Goal: Communication & Community: Answer question/provide support

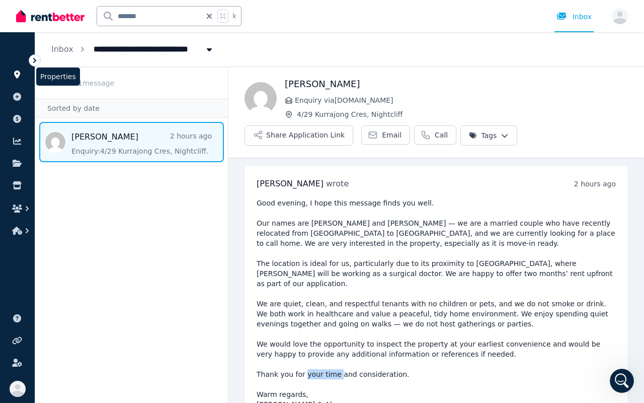
click at [20, 76] on icon at bounding box center [17, 74] width 10 height 8
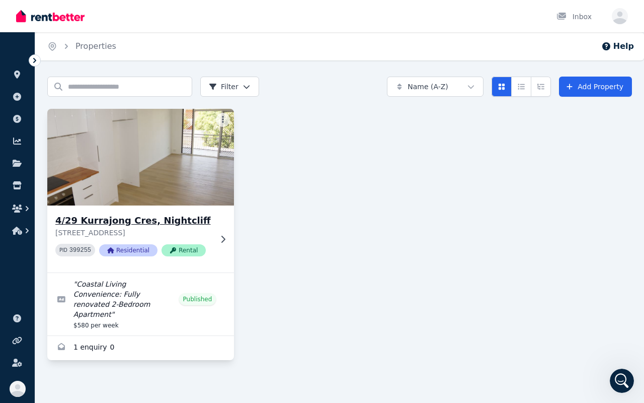
click at [119, 177] on img at bounding box center [141, 157] width 196 height 102
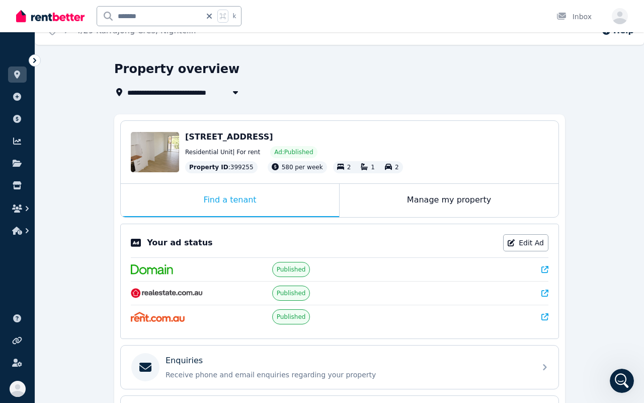
scroll to position [17, 0]
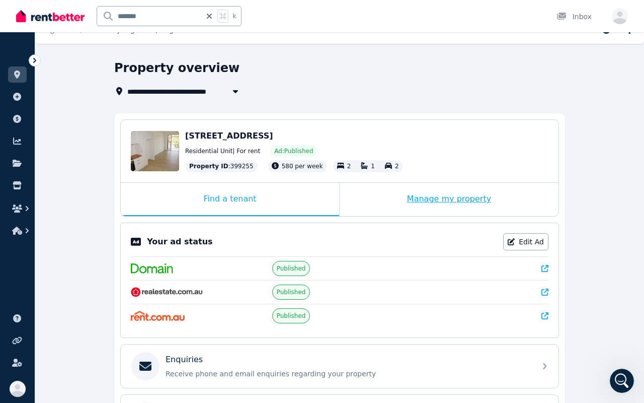
click at [435, 198] on div "Manage my property" at bounding box center [449, 199] width 219 height 33
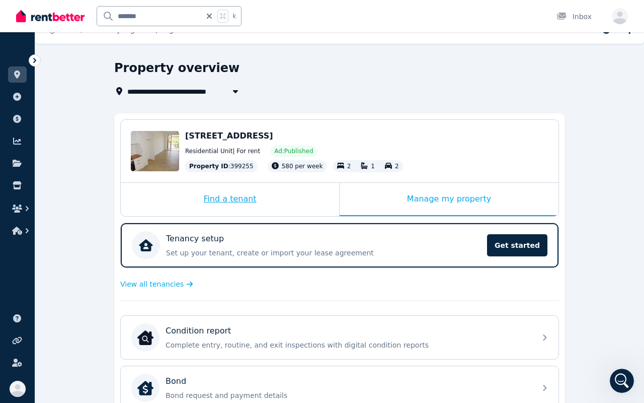
click at [304, 195] on div "Find a tenant" at bounding box center [230, 199] width 218 height 33
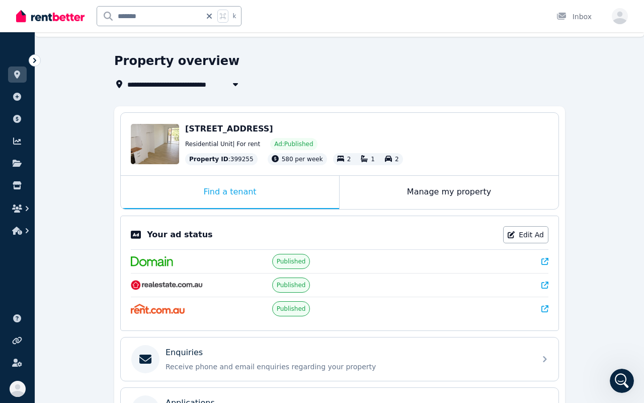
scroll to position [0, 0]
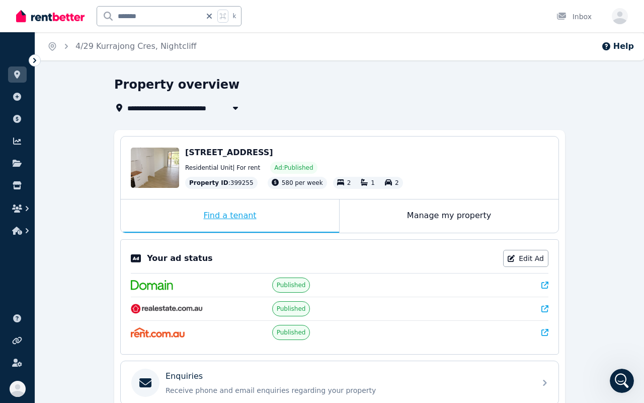
click at [266, 219] on div "Find a tenant" at bounding box center [230, 215] width 218 height 33
click at [260, 215] on div "Find a tenant" at bounding box center [230, 215] width 218 height 33
click at [36, 60] on icon at bounding box center [35, 60] width 10 height 10
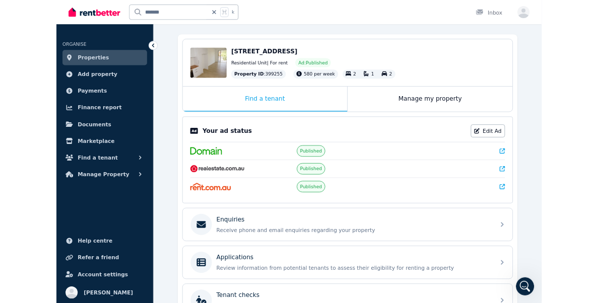
scroll to position [92, 0]
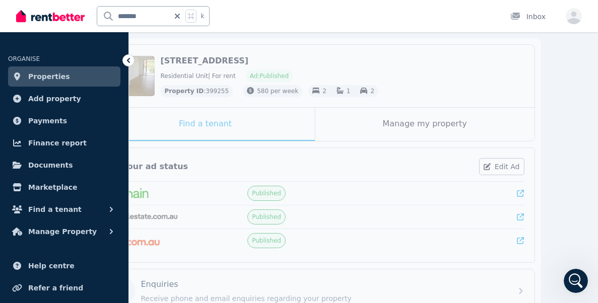
click at [62, 72] on span "Properties" at bounding box center [49, 76] width 42 height 12
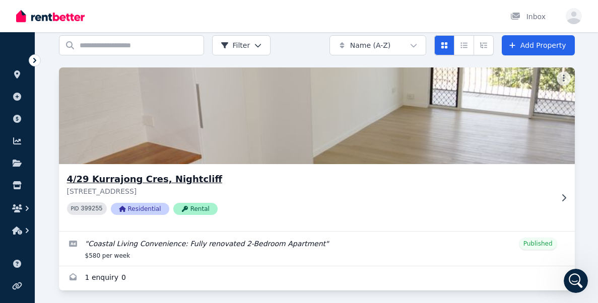
scroll to position [47, 0]
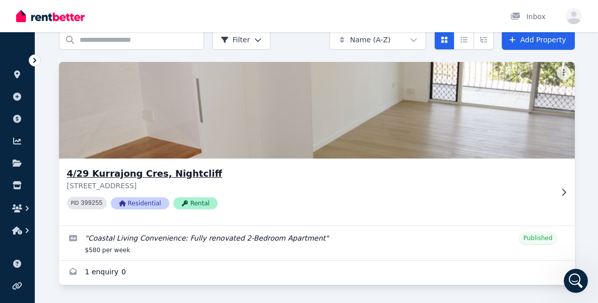
click at [280, 146] on img at bounding box center [316, 110] width 541 height 102
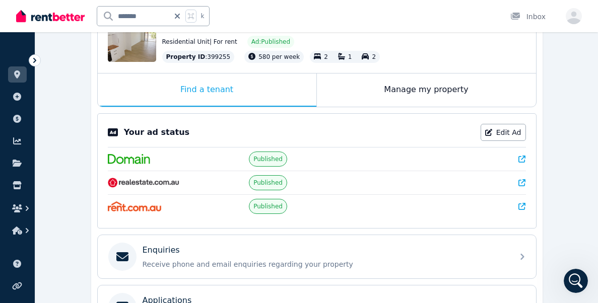
scroll to position [128, 0]
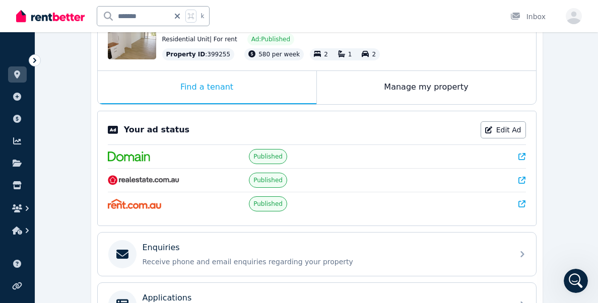
click at [415, 156] on div at bounding box center [457, 157] width 135 height 10
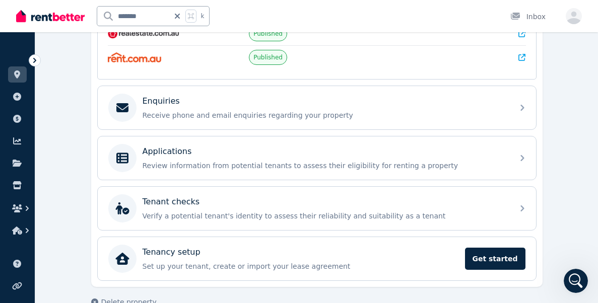
scroll to position [278, 0]
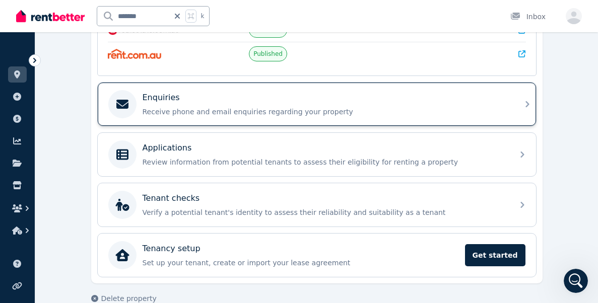
click at [362, 109] on p "Receive phone and email enquiries regarding your property" at bounding box center [324, 112] width 364 height 10
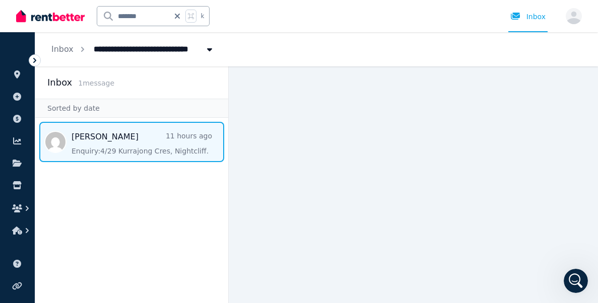
click at [153, 139] on span "Message list" at bounding box center [131, 142] width 193 height 40
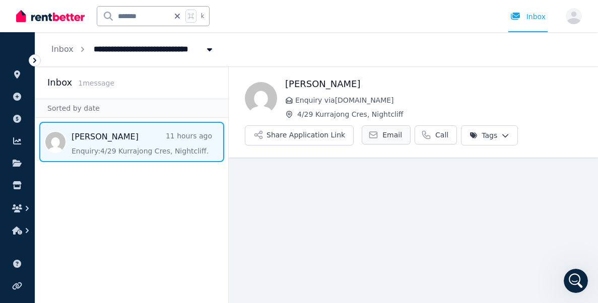
click at [373, 128] on link "Email" at bounding box center [385, 134] width 49 height 19
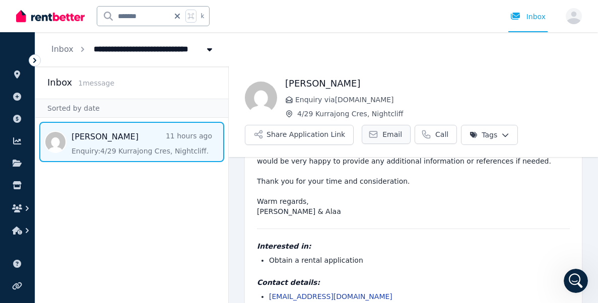
scroll to position [224, 0]
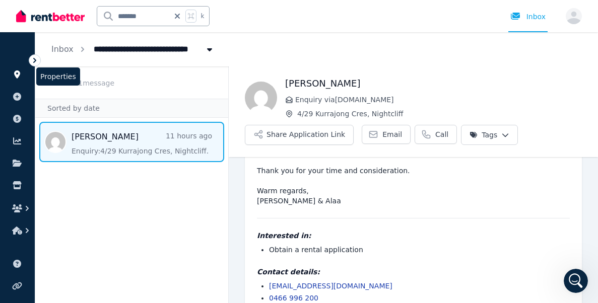
click at [14, 75] on icon at bounding box center [17, 74] width 10 height 8
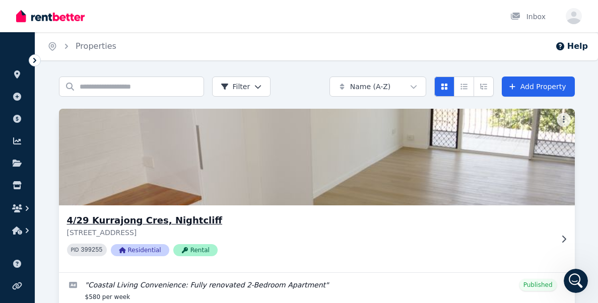
click at [176, 132] on img at bounding box center [316, 157] width 541 height 102
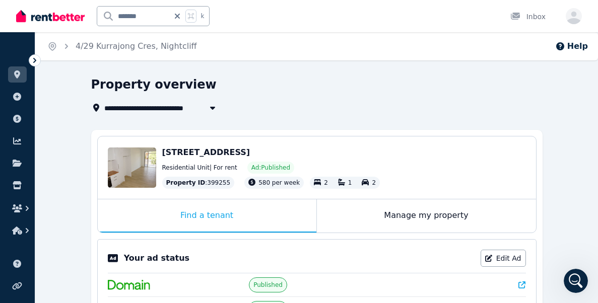
click at [178, 17] on icon at bounding box center [177, 16] width 10 height 8
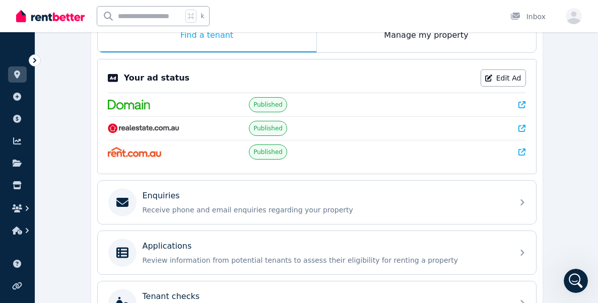
scroll to position [181, 0]
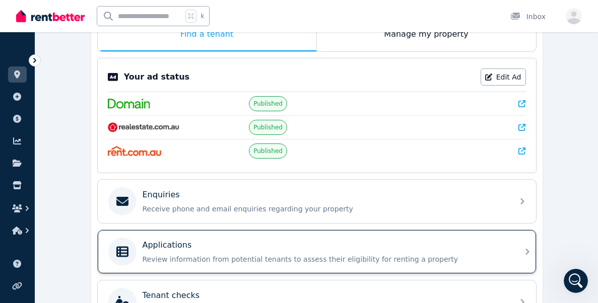
click at [330, 241] on div "Applications" at bounding box center [324, 245] width 364 height 12
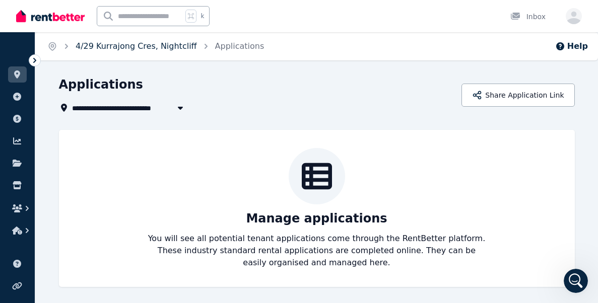
click at [120, 43] on link "4/29 Kurrajong Cres, Nightcliff" at bounding box center [136, 46] width 121 height 10
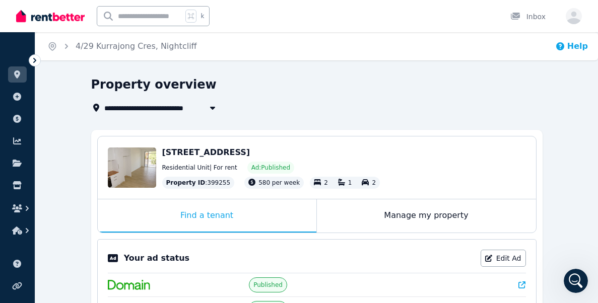
click at [576, 49] on button "Help" at bounding box center [571, 46] width 33 height 12
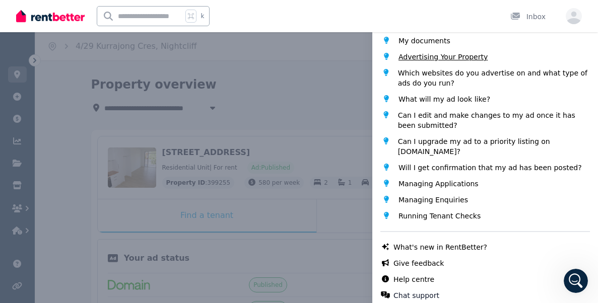
scroll to position [112, 0]
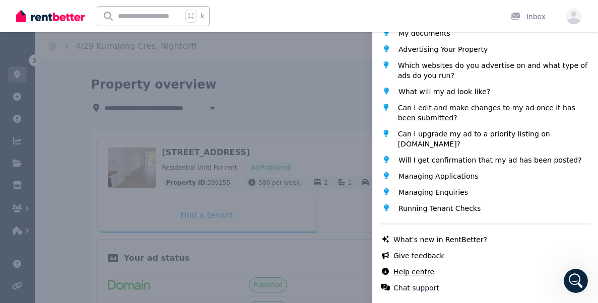
click at [425, 272] on link "Help centre" at bounding box center [413, 272] width 41 height 10
click at [304, 80] on div "Help Close panel Popular topics What is RentBetter? Conducting Viewings (or Ins…" at bounding box center [299, 151] width 598 height 303
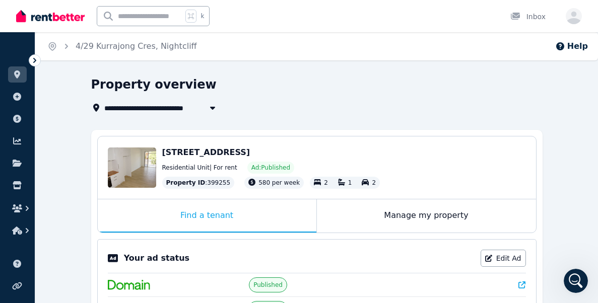
click at [211, 106] on icon "button" at bounding box center [212, 108] width 10 height 8
type input "**********"
click at [344, 88] on div "Property overview" at bounding box center [313, 86] width 445 height 19
click at [414, 208] on div "Manage my property" at bounding box center [426, 215] width 219 height 33
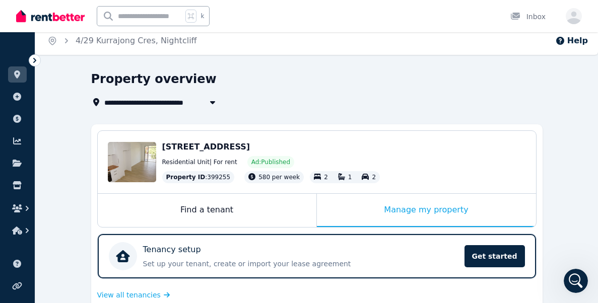
scroll to position [0, 0]
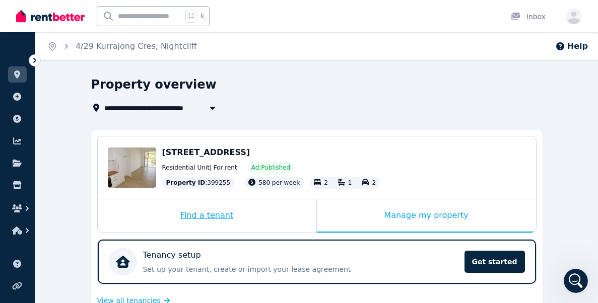
click at [266, 211] on div "Find a tenant" at bounding box center [207, 215] width 218 height 33
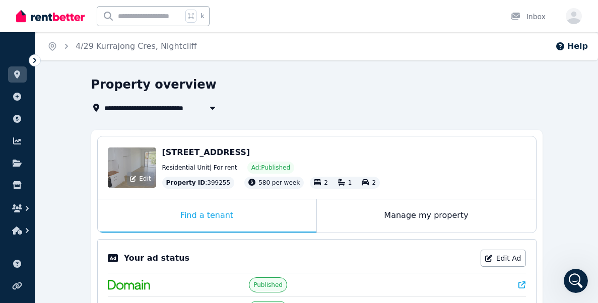
click at [142, 178] on span "Edit" at bounding box center [145, 179] width 12 height 8
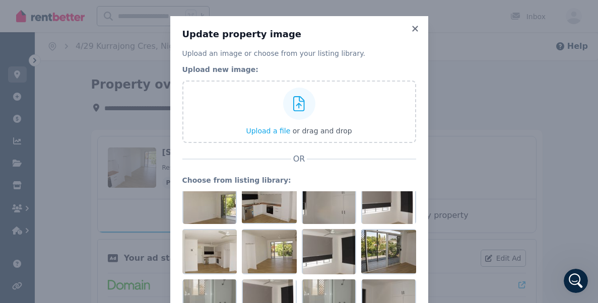
scroll to position [269, 0]
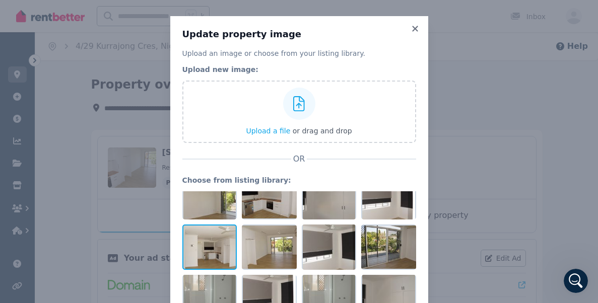
click at [234, 255] on div at bounding box center [209, 247] width 55 height 45
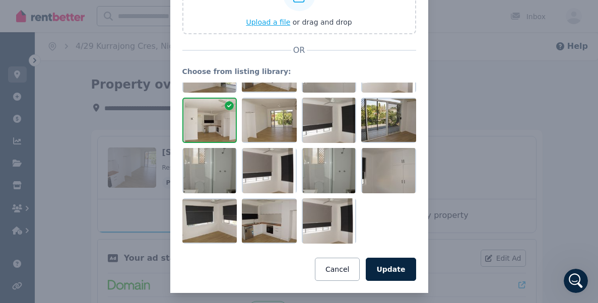
scroll to position [115, 0]
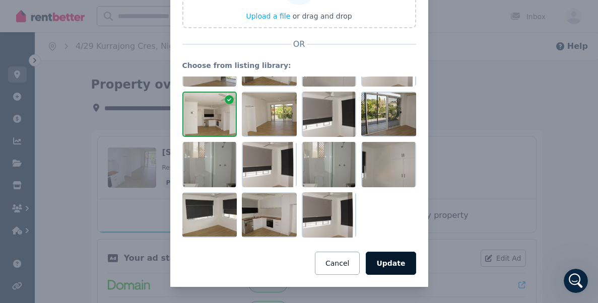
click at [397, 259] on button "Update" at bounding box center [390, 263] width 50 height 23
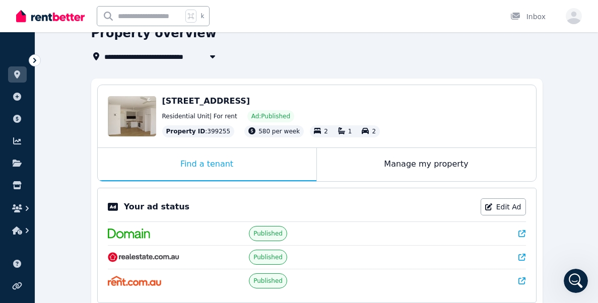
scroll to position [68, 0]
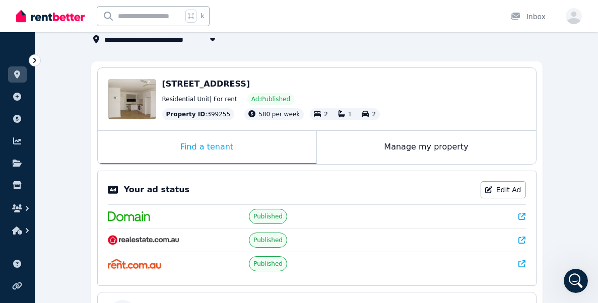
click at [136, 187] on p "Your ad status" at bounding box center [156, 190] width 65 height 12
click at [265, 216] on span "Published" at bounding box center [267, 216] width 29 height 8
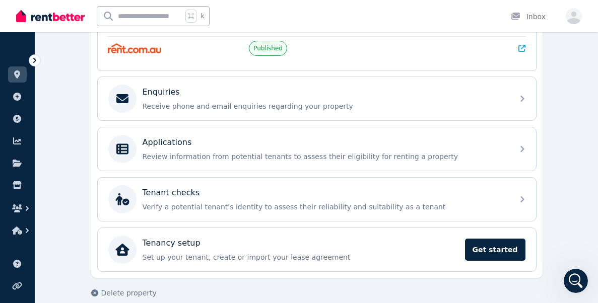
scroll to position [286, 0]
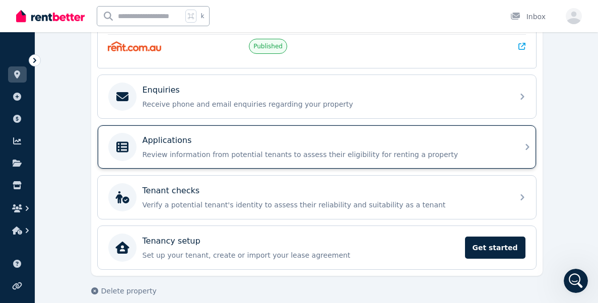
click at [320, 155] on p "Review information from potential tenants to assess their eligibility for renti…" at bounding box center [324, 155] width 364 height 10
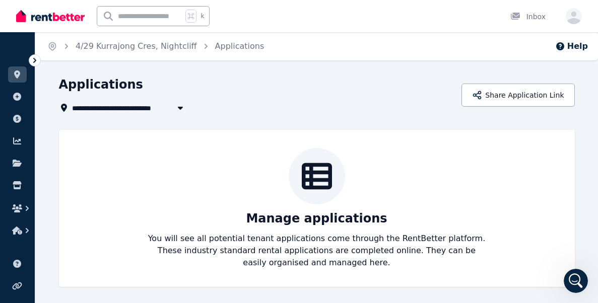
scroll to position [2, 0]
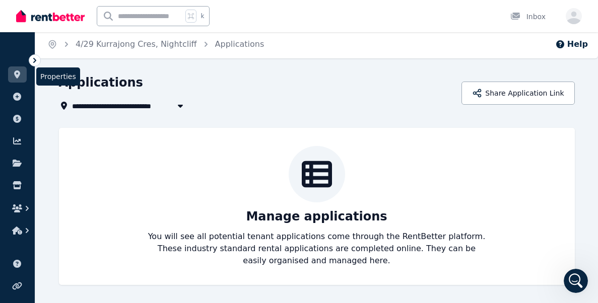
click at [14, 76] on icon at bounding box center [17, 74] width 10 height 8
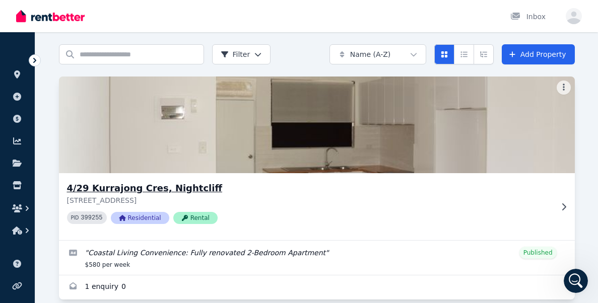
scroll to position [47, 0]
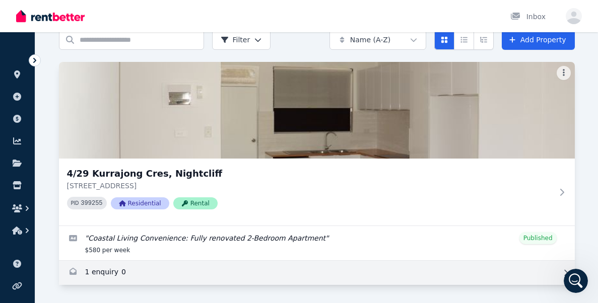
click at [132, 267] on link "Enquiries for 4/29 Kurrajong Cres, Nightcliff" at bounding box center [316, 273] width 515 height 24
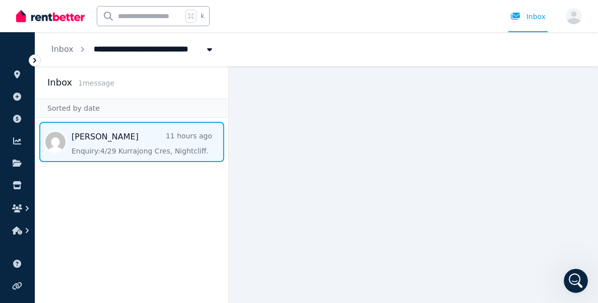
click at [181, 154] on span "Message list" at bounding box center [131, 142] width 193 height 40
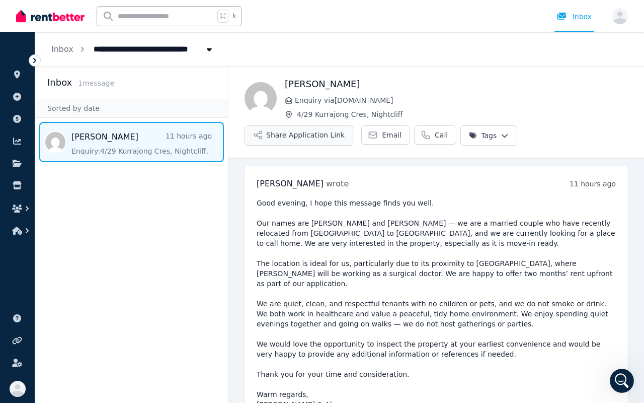
click at [285, 138] on button "Share Application Link" at bounding box center [299, 135] width 109 height 20
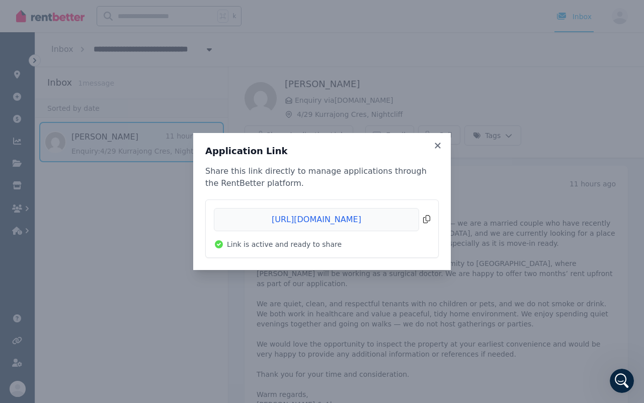
click at [427, 217] on span "Copied!" at bounding box center [322, 219] width 216 height 23
click at [437, 150] on icon at bounding box center [438, 145] width 10 height 9
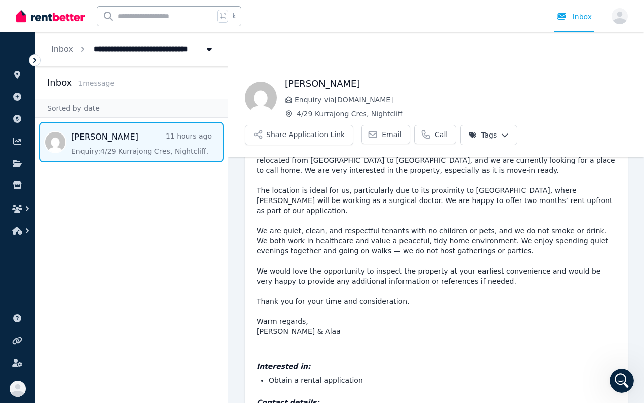
scroll to position [114, 0]
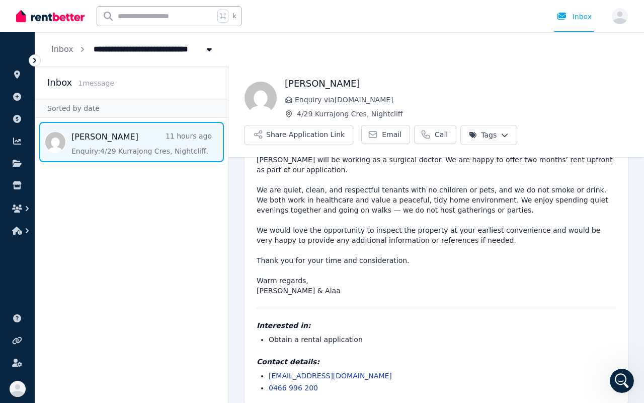
click at [331, 372] on link "[EMAIL_ADDRESS][DOMAIN_NAME]" at bounding box center [330, 376] width 123 height 8
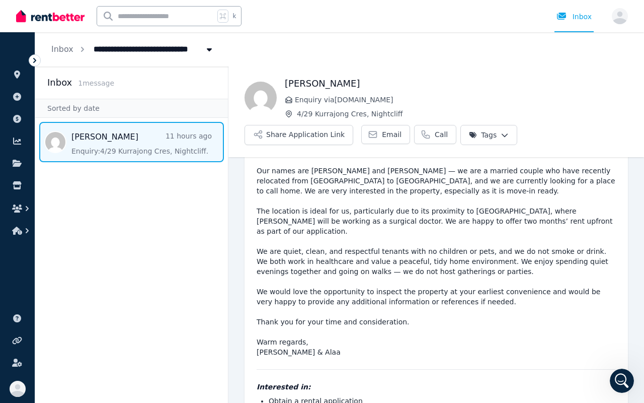
scroll to position [0, 0]
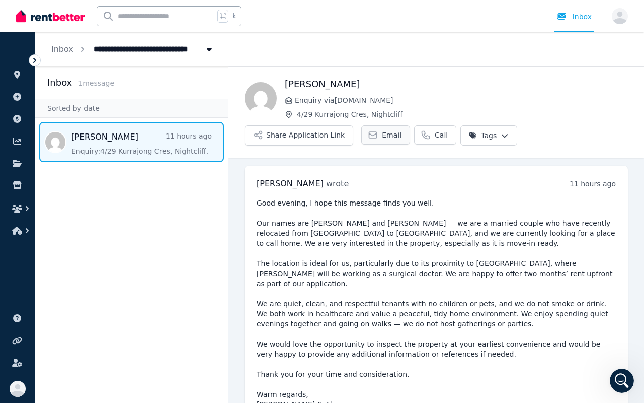
click at [369, 139] on icon at bounding box center [373, 135] width 10 height 10
click at [616, 378] on icon "Open Intercom Messenger" at bounding box center [621, 379] width 17 height 17
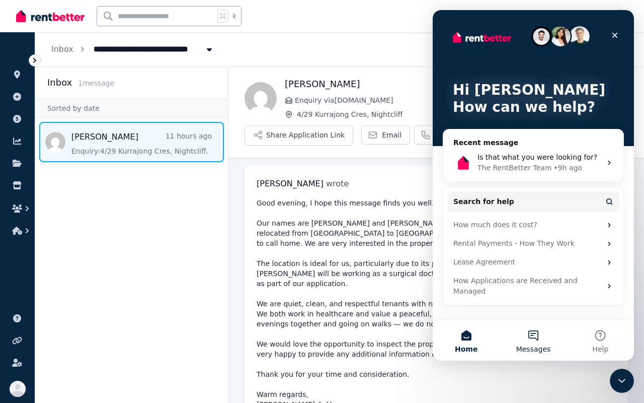
click at [541, 342] on button "Messages" at bounding box center [533, 340] width 67 height 40
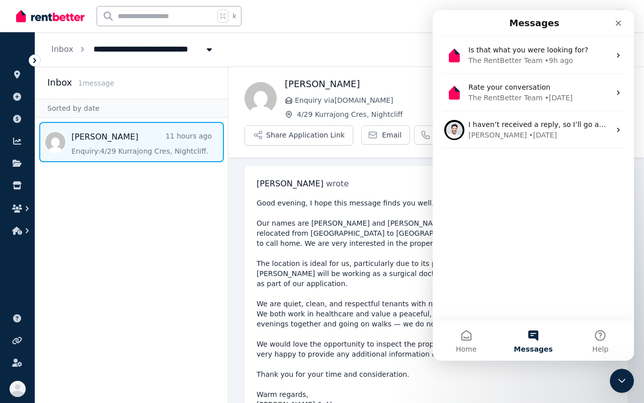
click at [526, 193] on div "Is that what you were looking for? The RentBetter Team • 9h ago Rate your conve…" at bounding box center [533, 178] width 201 height 283
click at [457, 352] on span "Home" at bounding box center [466, 348] width 21 height 7
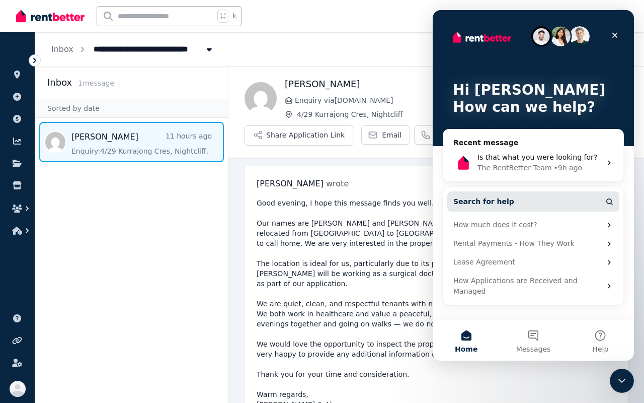
click at [481, 201] on span "Search for help" at bounding box center [484, 201] width 61 height 11
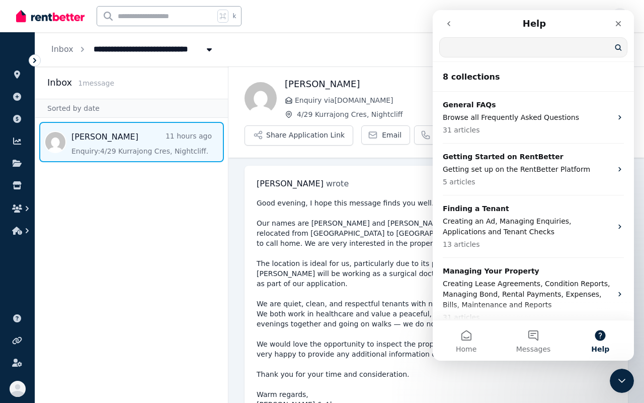
click at [447, 24] on icon "go back" at bounding box center [449, 24] width 8 height 8
click at [533, 338] on button "Messages" at bounding box center [533, 340] width 67 height 40
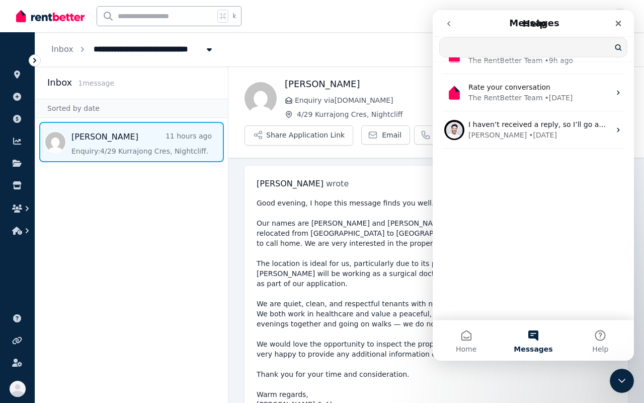
click at [494, 50] on input "Search for help" at bounding box center [533, 47] width 187 height 19
click at [596, 341] on button "Help" at bounding box center [600, 340] width 67 height 40
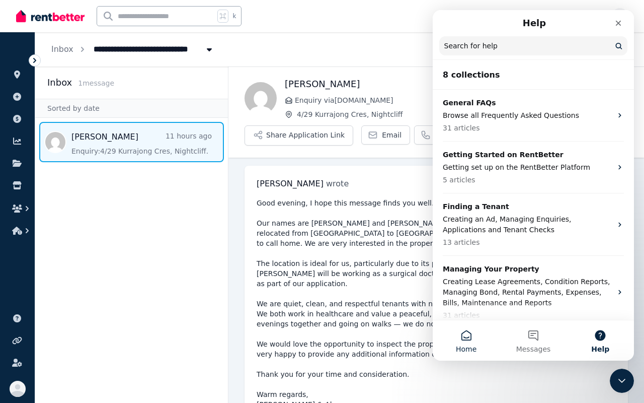
click at [467, 350] on span "Home" at bounding box center [466, 348] width 21 height 7
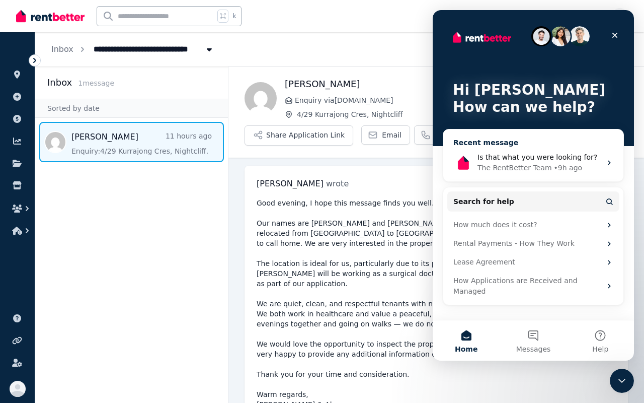
click at [509, 167] on div "The RentBetter Team" at bounding box center [515, 168] width 75 height 11
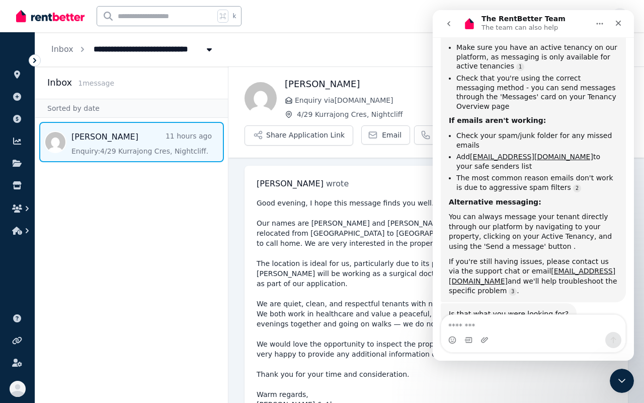
scroll to position [734, 0]
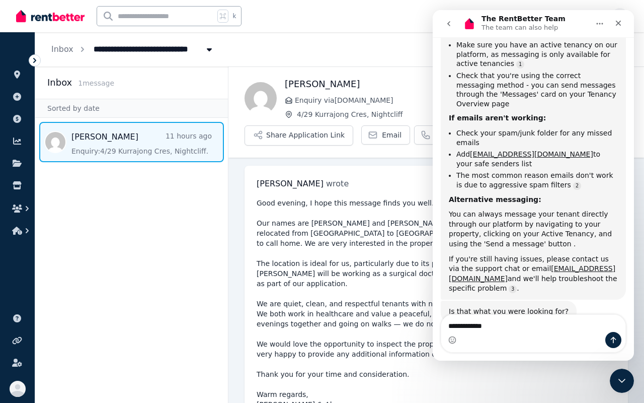
type textarea "**********"
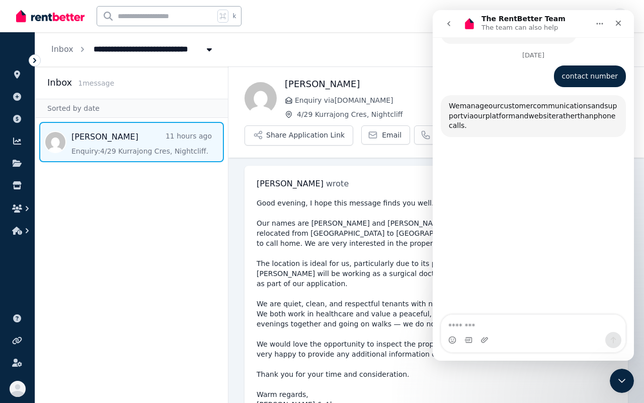
scroll to position [1028, 0]
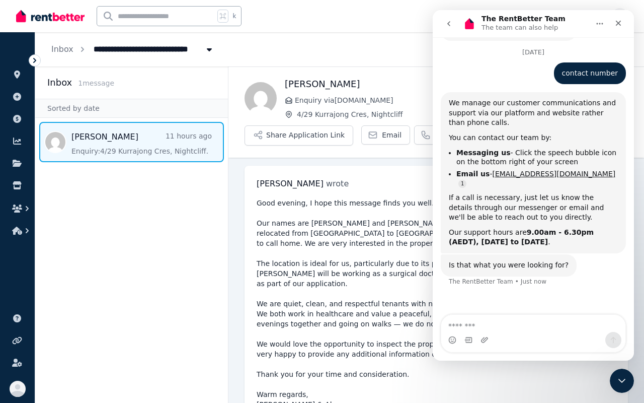
click at [472, 327] on textarea "Message…" at bounding box center [533, 323] width 184 height 17
type textarea "*"
type textarea "**********"
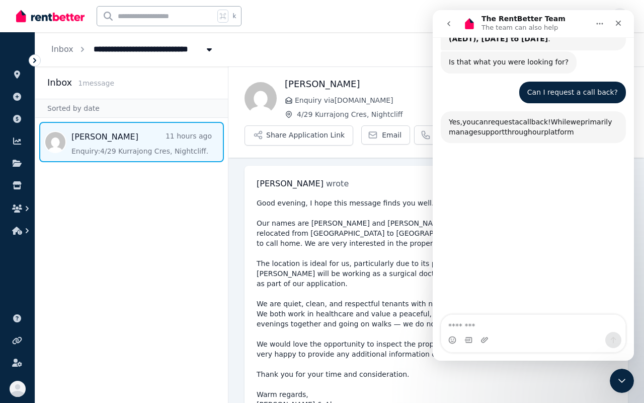
scroll to position [1241, 0]
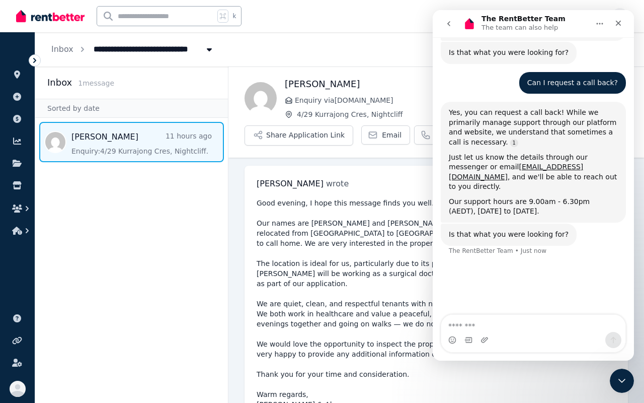
click at [447, 20] on icon "go back" at bounding box center [449, 24] width 8 height 8
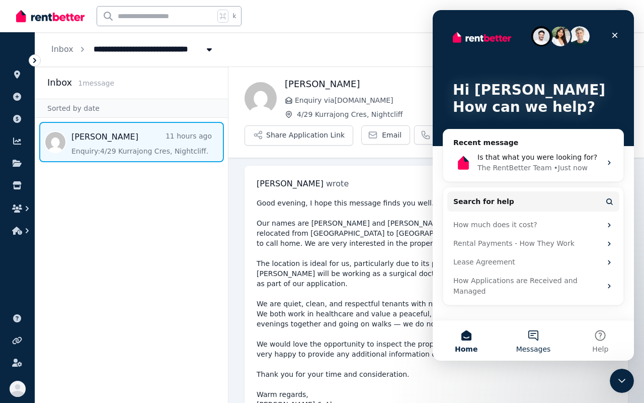
click at [549, 342] on button "Messages" at bounding box center [533, 340] width 67 height 40
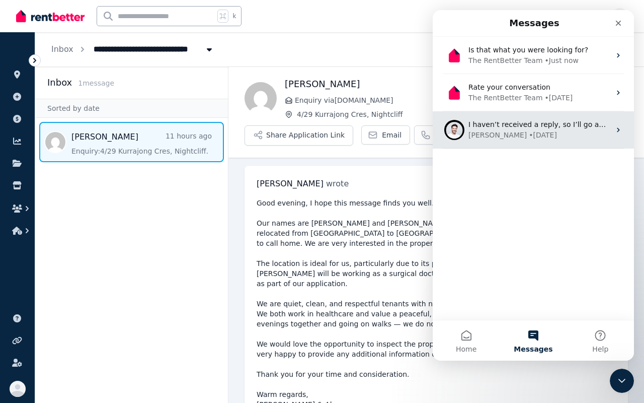
click at [522, 125] on span "I haven’t received a reply, so I’ll go ahead and close the chat, but just open …" at bounding box center [647, 124] width 357 height 8
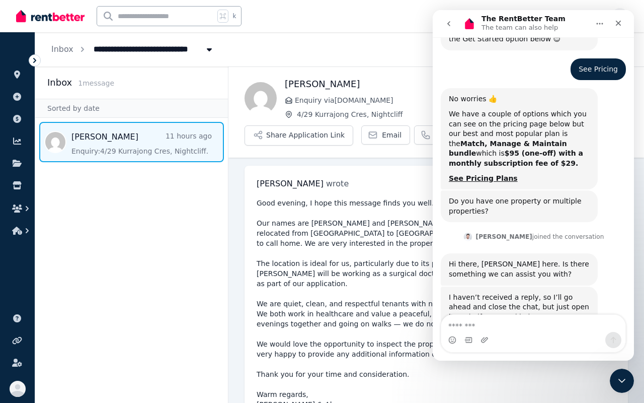
scroll to position [342, 0]
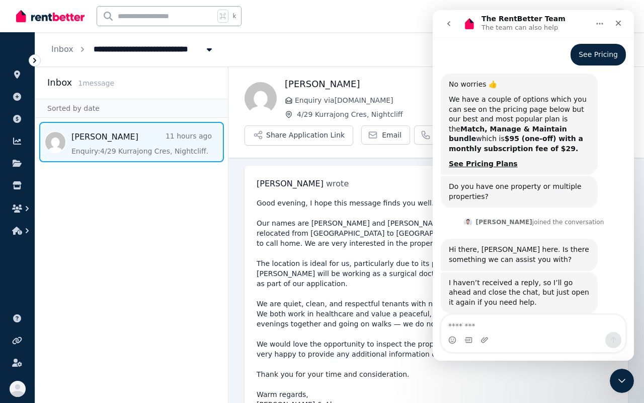
click at [450, 20] on icon "go back" at bounding box center [449, 24] width 8 height 8
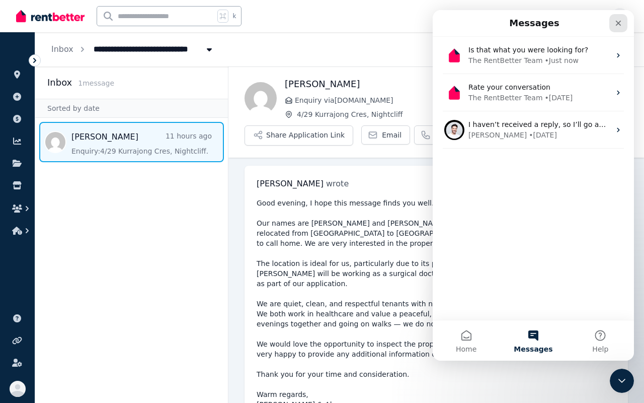
click at [618, 26] on icon "Close" at bounding box center [619, 23] width 8 height 8
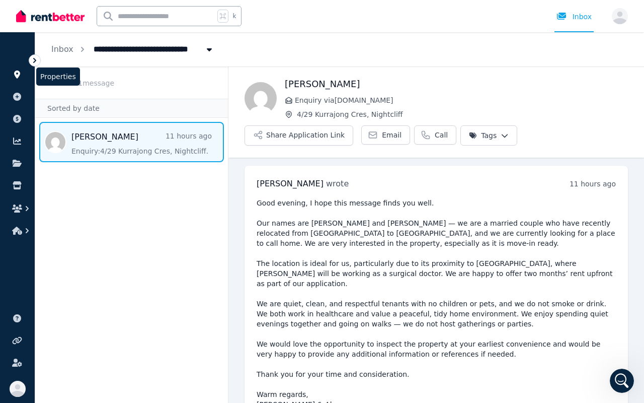
click at [16, 76] on icon at bounding box center [17, 74] width 6 height 8
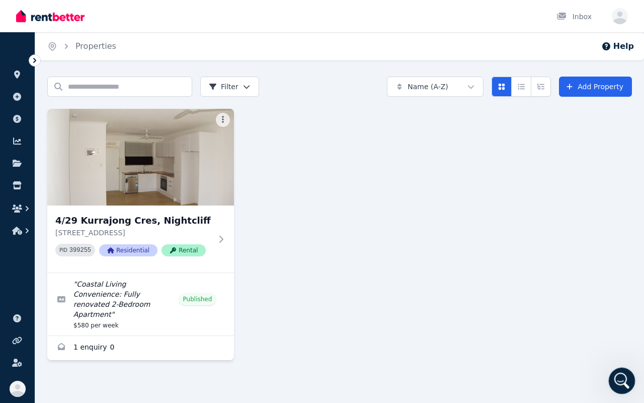
click at [625, 374] on div "Open Intercom Messenger" at bounding box center [620, 378] width 33 height 33
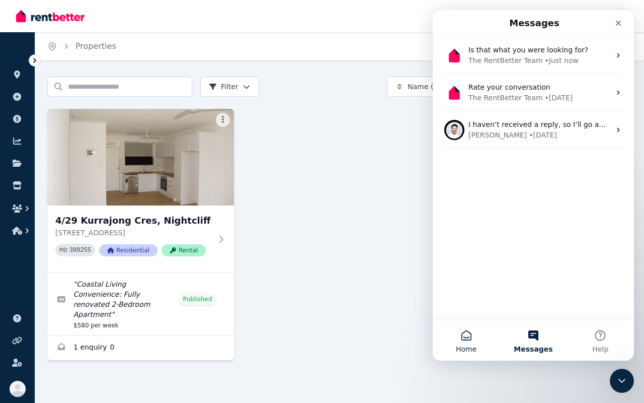
click at [466, 335] on button "Home" at bounding box center [466, 340] width 67 height 40
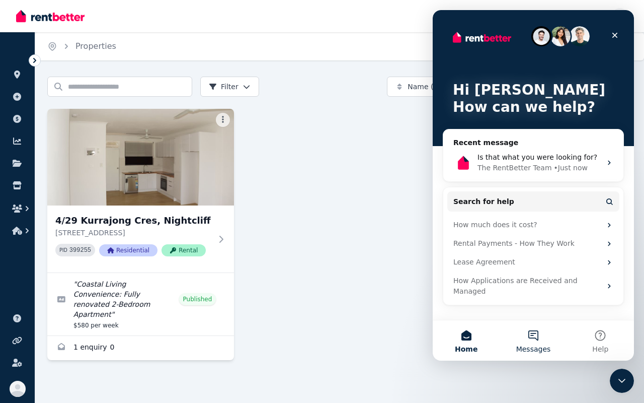
click at [539, 340] on button "Messages" at bounding box center [533, 340] width 67 height 40
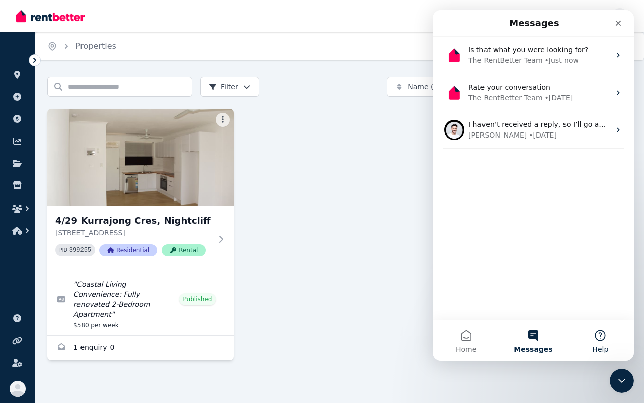
click at [607, 339] on button "Help" at bounding box center [600, 340] width 67 height 40
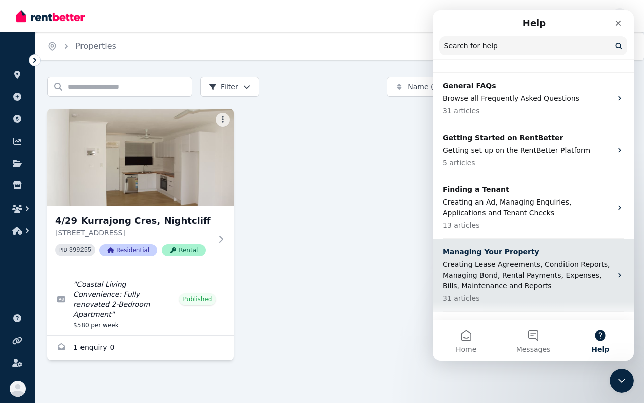
scroll to position [19, 0]
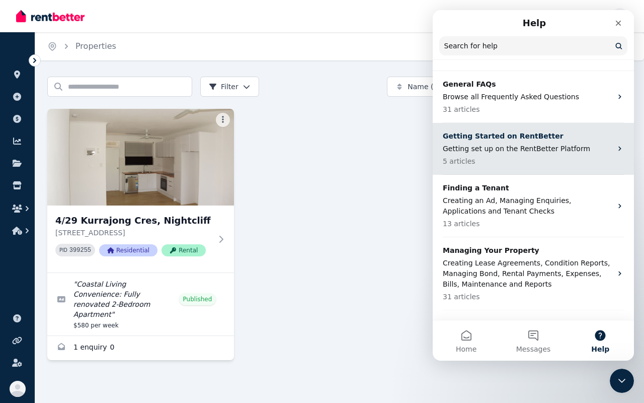
click at [507, 162] on p "5 articles" at bounding box center [527, 161] width 169 height 11
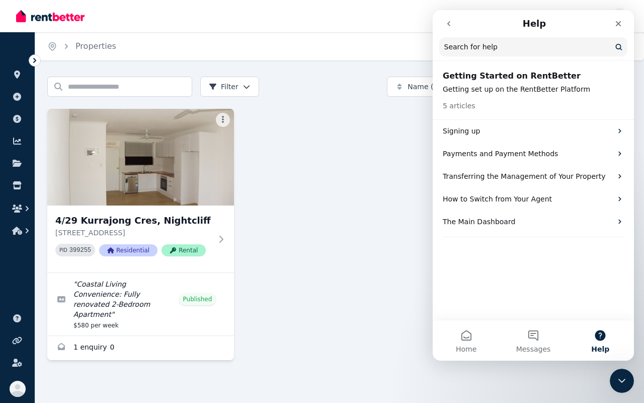
click at [450, 16] on button "go back" at bounding box center [448, 23] width 19 height 19
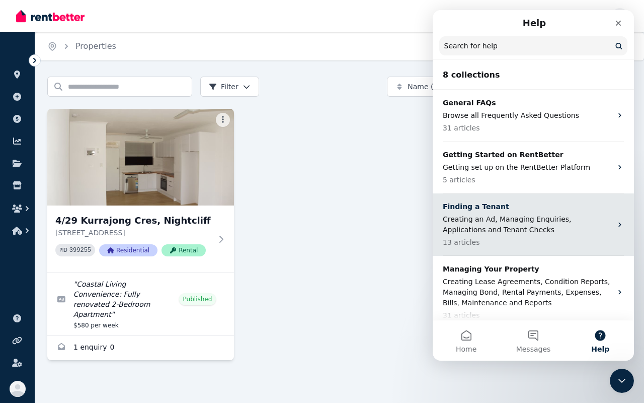
click at [555, 239] on p "13 articles" at bounding box center [527, 242] width 169 height 11
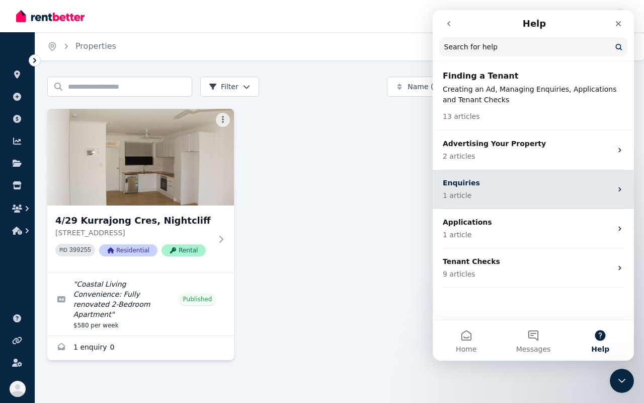
click at [532, 203] on div "Enquiries 1 article" at bounding box center [533, 189] width 201 height 39
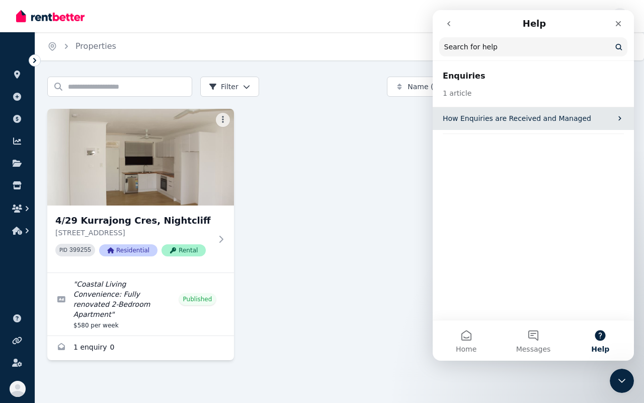
click at [512, 122] on p "How Enquiries are Received and Managed" at bounding box center [527, 118] width 169 height 11
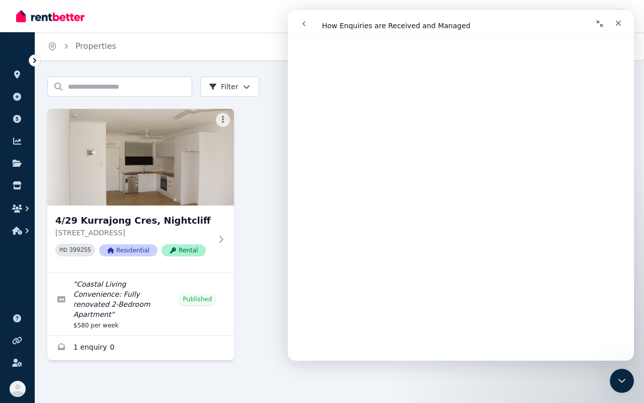
scroll to position [712, 0]
click at [211, 225] on h3 "4/29 Kurrajong Cres, Nightcliff" at bounding box center [133, 220] width 157 height 14
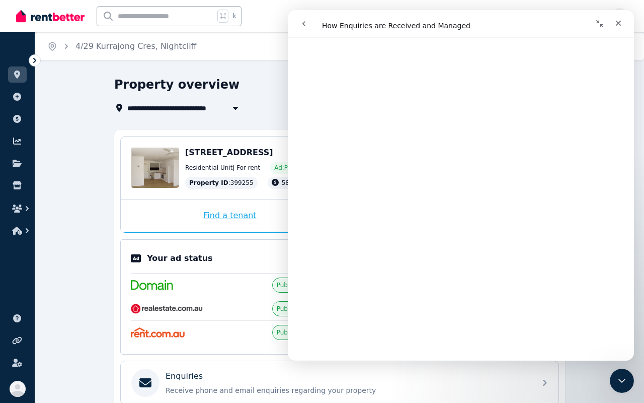
click at [225, 218] on div "Find a tenant" at bounding box center [230, 215] width 218 height 33
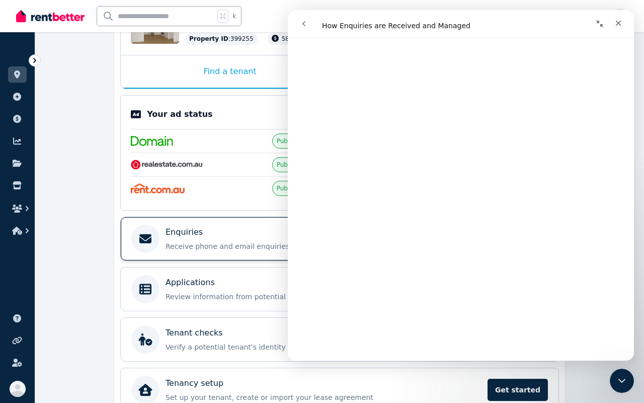
scroll to position [145, 0]
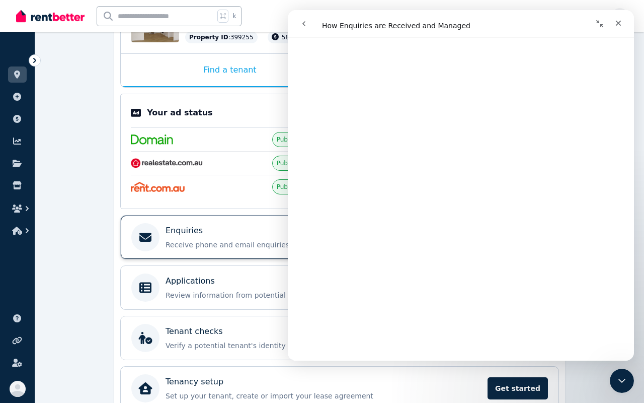
click at [219, 237] on div "Enquiries Receive phone and email enquiries regarding your property" at bounding box center [348, 237] width 364 height 25
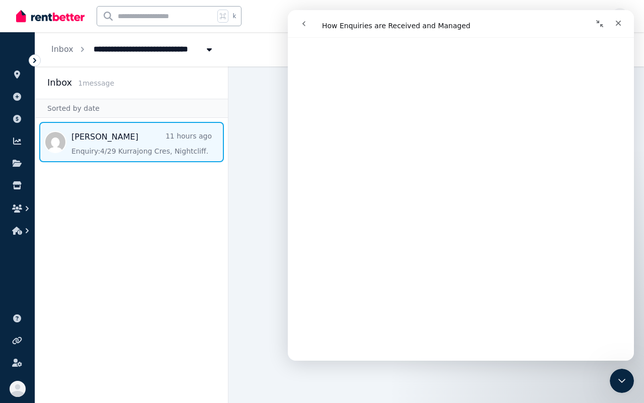
click at [155, 156] on span "Message list" at bounding box center [131, 142] width 193 height 40
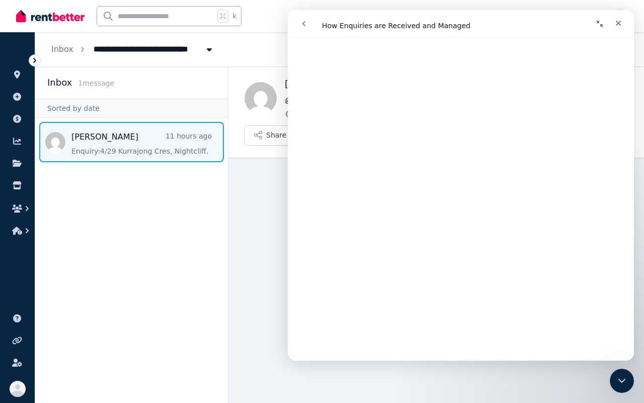
click at [262, 239] on main "Back [PERSON_NAME] Enquiry via [DOMAIN_NAME] [STREET_ADDRESS] Share Application…" at bounding box center [437, 234] width 416 height 336
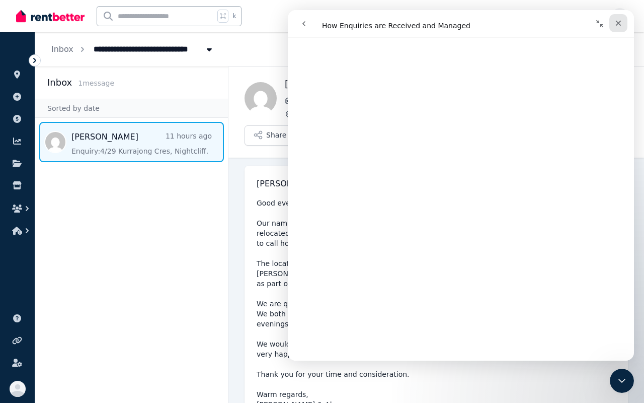
scroll to position [114, 0]
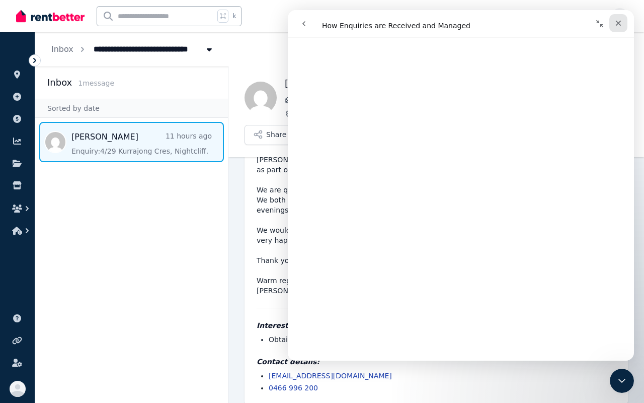
drag, startPoint x: 622, startPoint y: 18, endPoint x: 910, endPoint y: 28, distance: 288.1
click at [622, 18] on div "Close" at bounding box center [619, 23] width 18 height 18
